Goal: Task Accomplishment & Management: Use online tool/utility

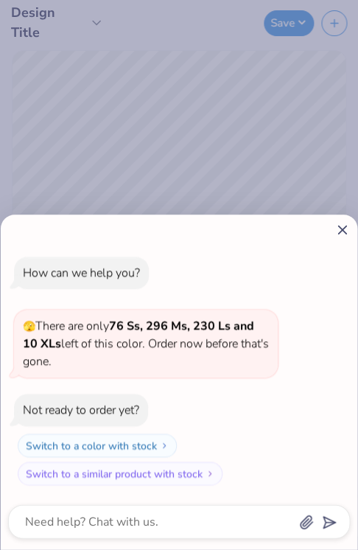
click at [347, 234] on line at bounding box center [343, 230] width 8 height 8
type textarea "x"
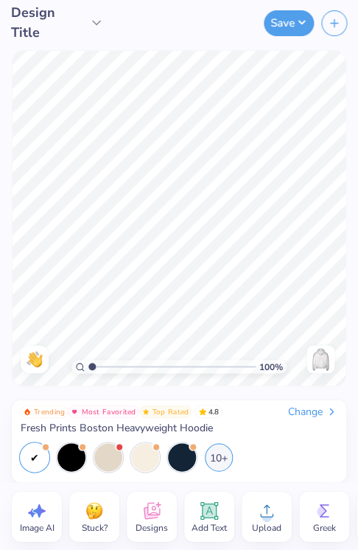
click at [150, 518] on icon at bounding box center [152, 510] width 16 height 17
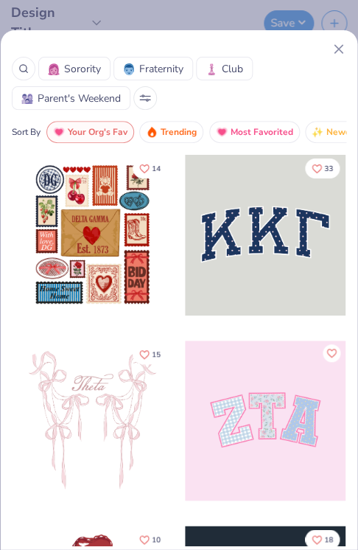
click at [341, 52] on line at bounding box center [339, 49] width 8 height 8
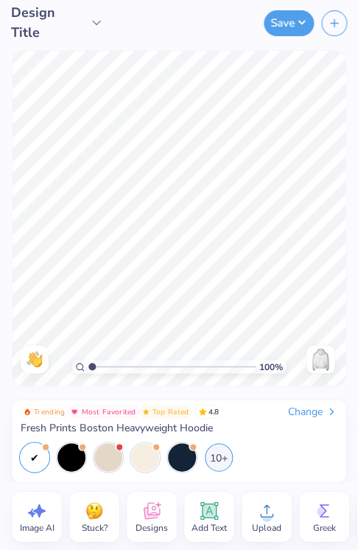
click at [341, 52] on div "100 % Need help? Chat with us. Back" at bounding box center [179, 218] width 358 height 345
click at [298, 20] on button "Save" at bounding box center [289, 21] width 50 height 26
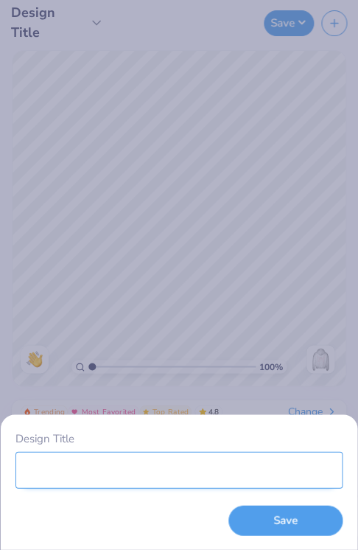
click at [221, 468] on input "Design Title" at bounding box center [178, 469] width 327 height 37
type input "shirt"
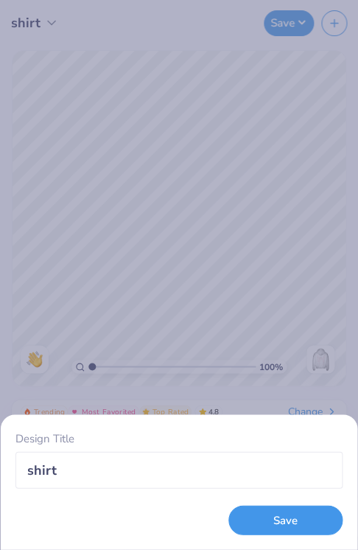
click at [288, 516] on button "Save" at bounding box center [286, 520] width 114 height 30
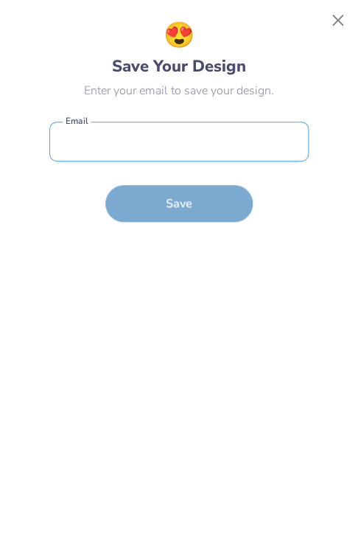
click at [198, 132] on input "email" at bounding box center [179, 142] width 260 height 41
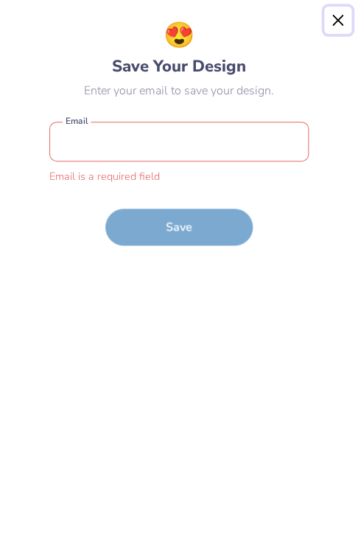
click at [342, 20] on button "Close" at bounding box center [339, 21] width 28 height 28
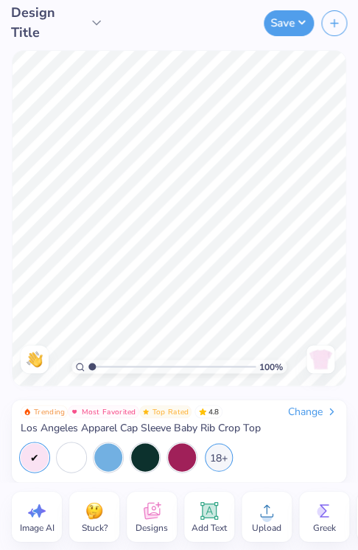
click at [317, 416] on div "Change" at bounding box center [312, 411] width 49 height 13
